Goal: Information Seeking & Learning: Learn about a topic

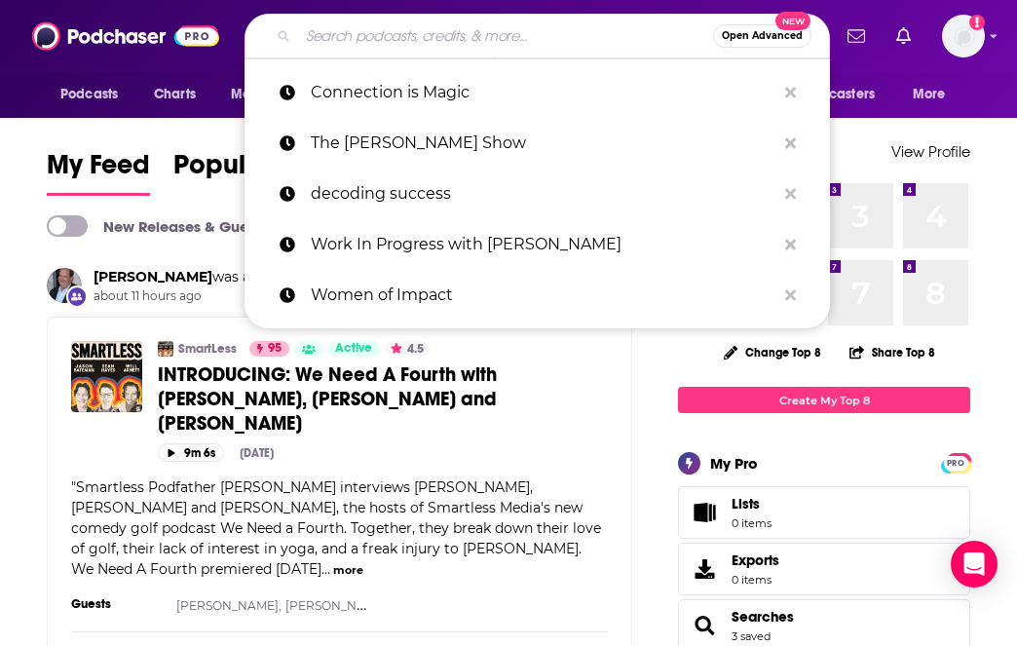
click at [400, 40] on input "Search podcasts, credits, & more..." at bounding box center [505, 35] width 415 height 31
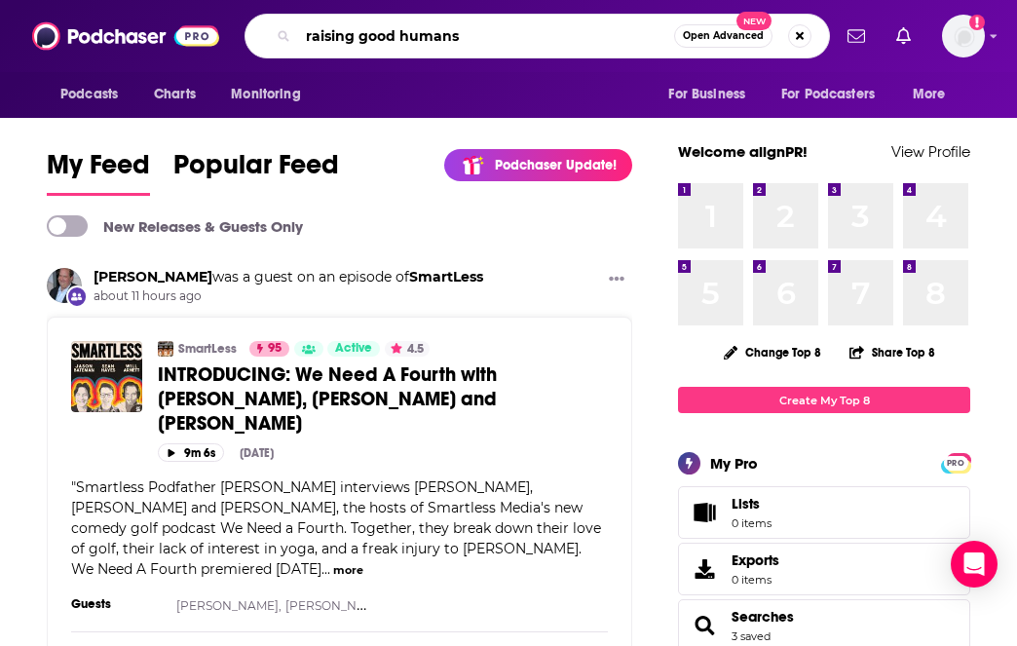
type input "raising good humans"
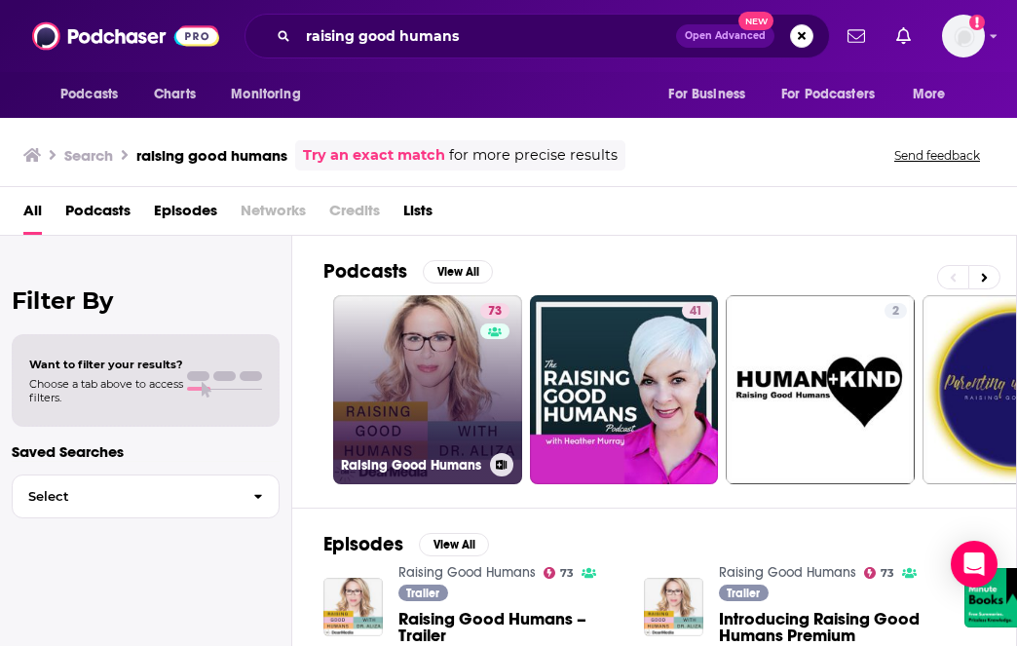
click at [454, 388] on link "73 Raising Good Humans" at bounding box center [427, 389] width 189 height 189
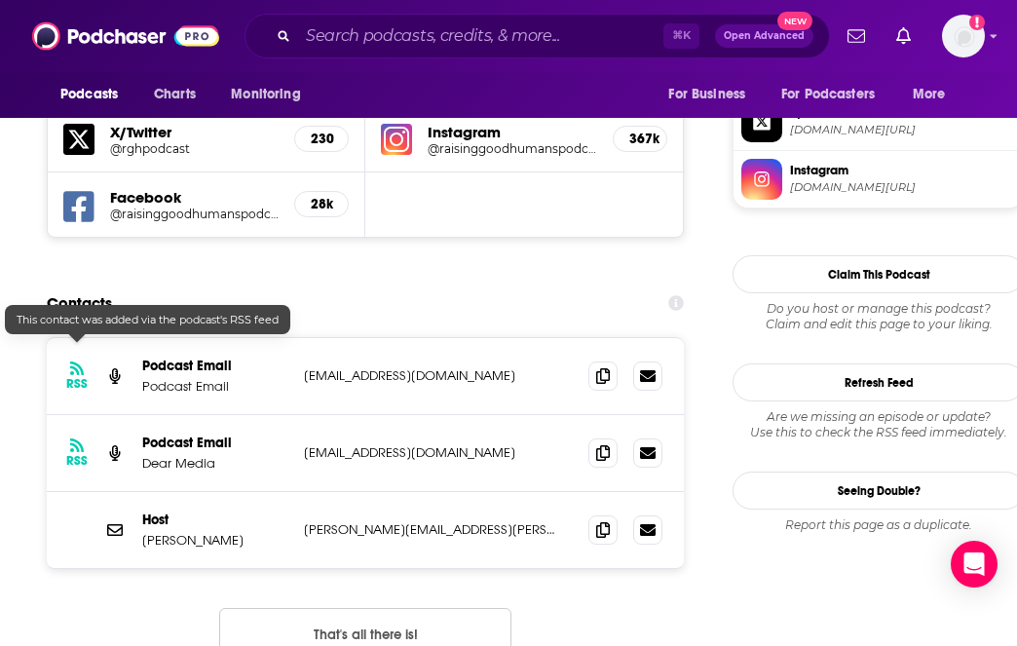
scroll to position [1734, 0]
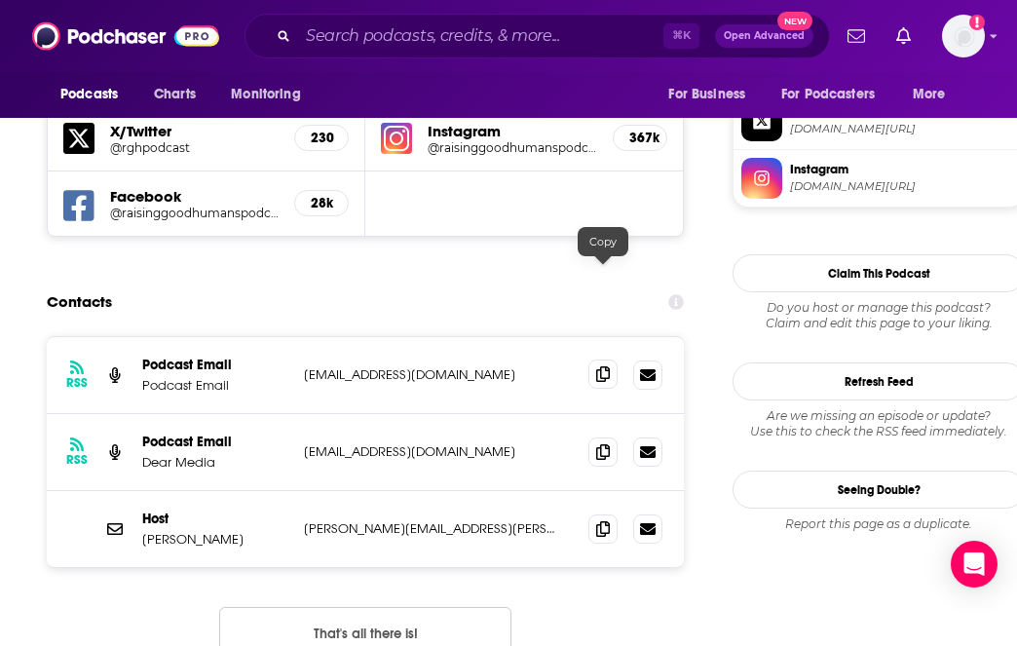
click at [607, 366] on icon at bounding box center [603, 374] width 14 height 16
